Goal: Task Accomplishment & Management: Use online tool/utility

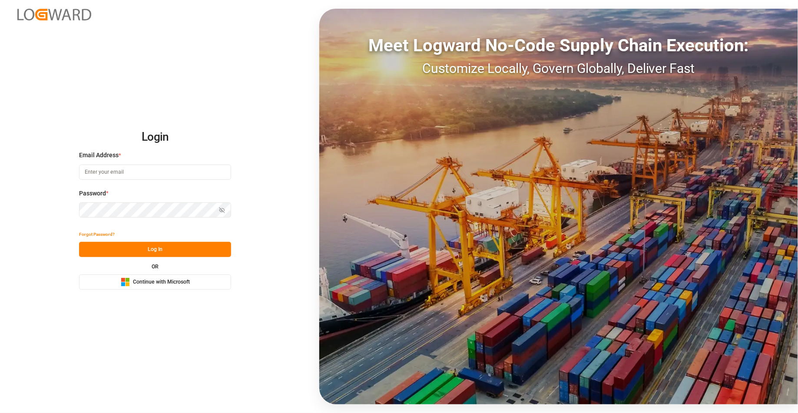
click at [174, 287] on button "Microsoft Logo Continue with Microsoft" at bounding box center [155, 282] width 152 height 15
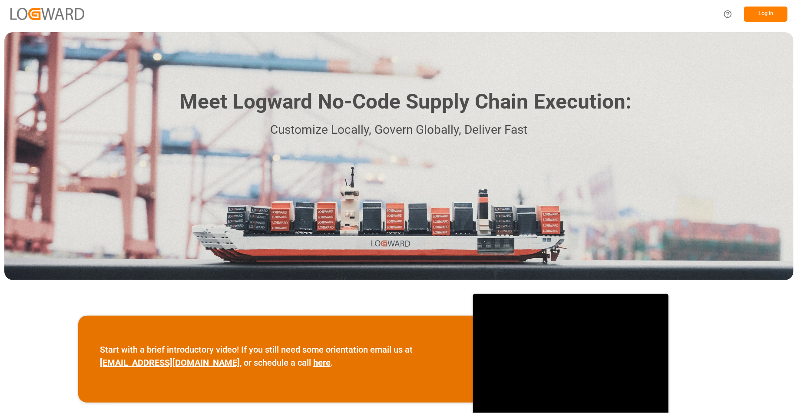
click at [762, 20] on button "Log In" at bounding box center [766, 14] width 43 height 15
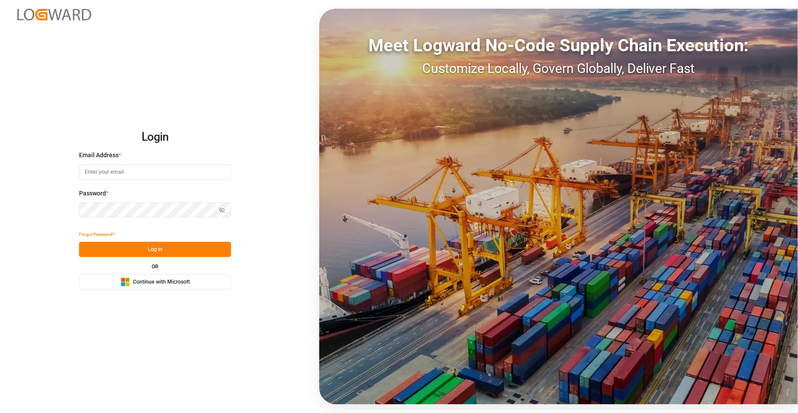
click at [164, 285] on span "Continue with Microsoft" at bounding box center [161, 283] width 57 height 8
click at [179, 171] on input at bounding box center [155, 172] width 152 height 15
type input "deepak.mishra@logward.com"
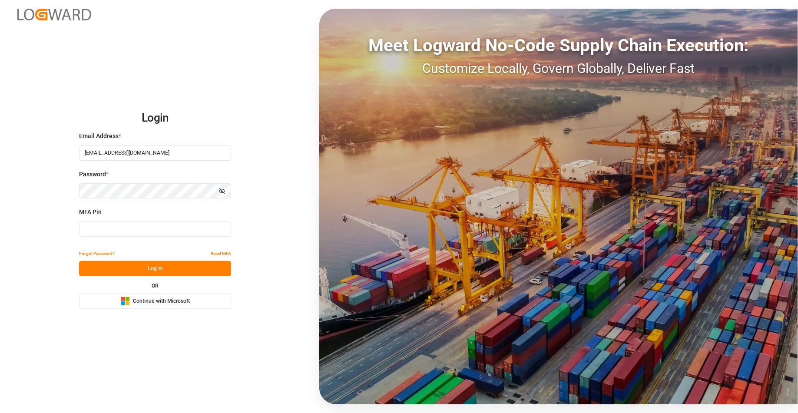
type input "228155"
click at [153, 236] on input "228155" at bounding box center [155, 229] width 152 height 15
click at [186, 274] on button "Log In" at bounding box center [155, 268] width 152 height 15
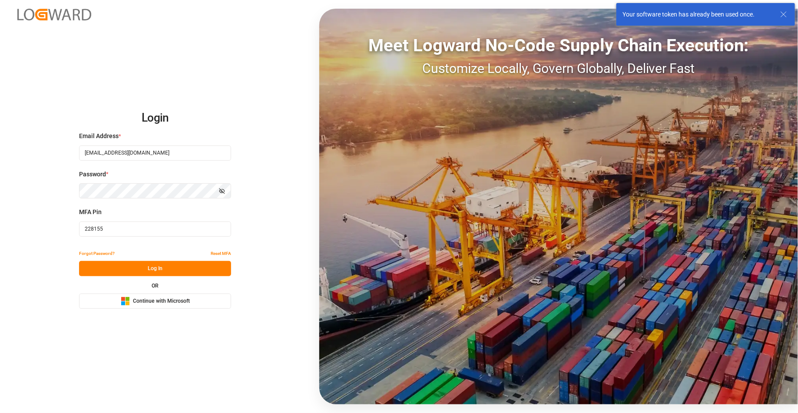
click at [169, 303] on span "Continue with Microsoft" at bounding box center [161, 302] width 57 height 8
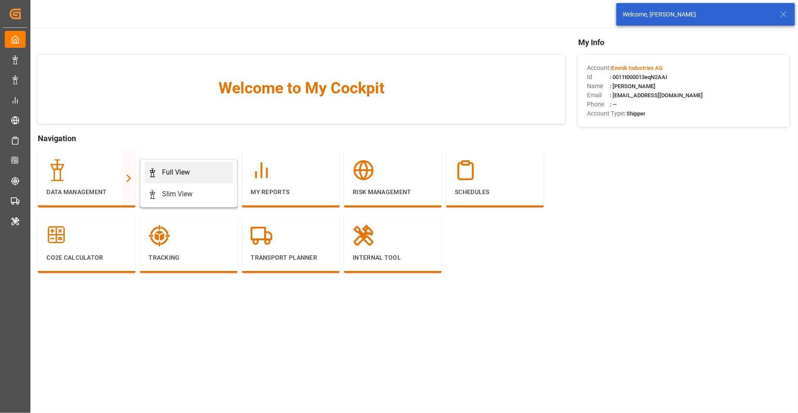
click at [157, 176] on div "Full View" at bounding box center [188, 172] width 81 height 10
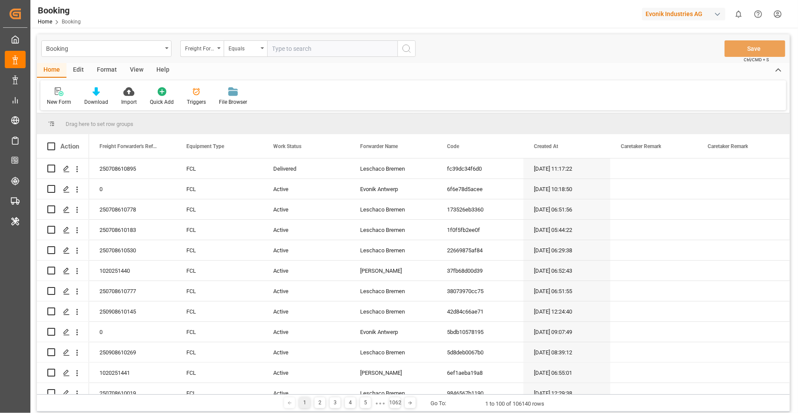
click at [111, 66] on div "Format" at bounding box center [106, 70] width 33 height 15
click at [65, 93] on div at bounding box center [60, 91] width 26 height 9
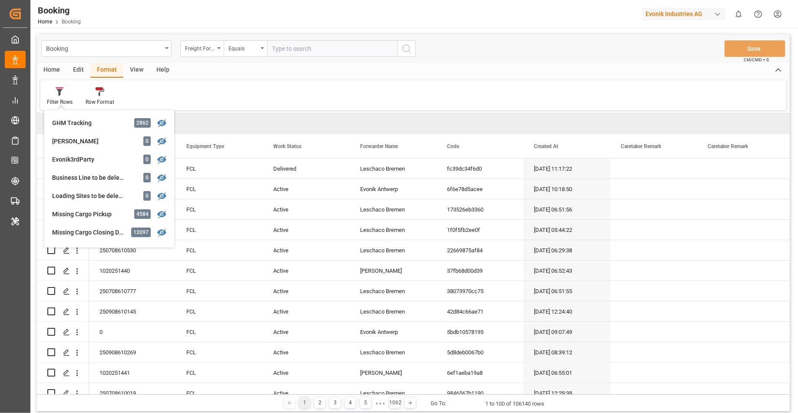
click at [243, 107] on div "Filter Rows GHM Tracking 2862 [PERSON_NAME] 0 Evonik3rdParty 0 Business Line to…" at bounding box center [413, 95] width 746 height 30
